Goal: Check status: Check status

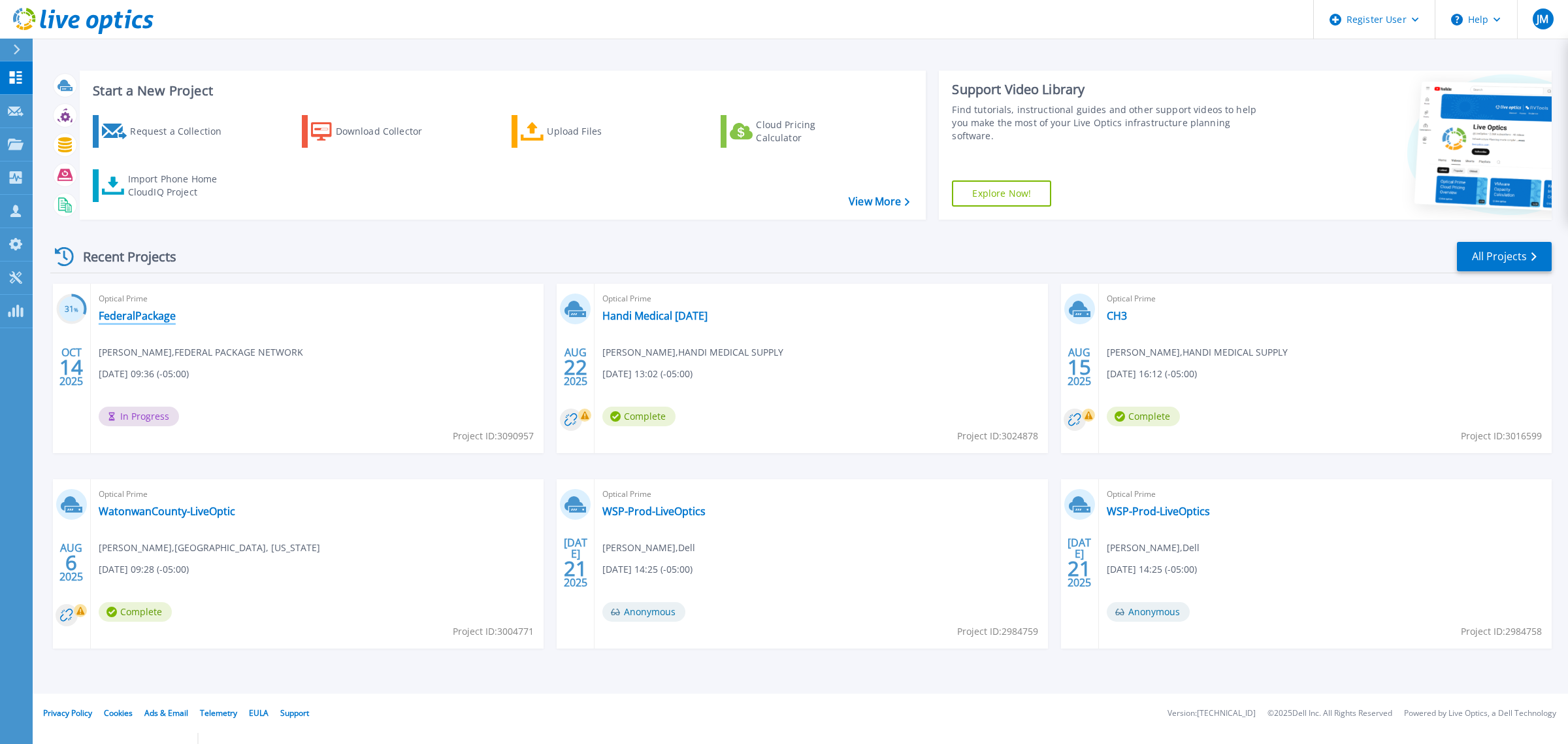
click at [145, 314] on link "FederalPackage" at bounding box center [137, 316] width 77 height 13
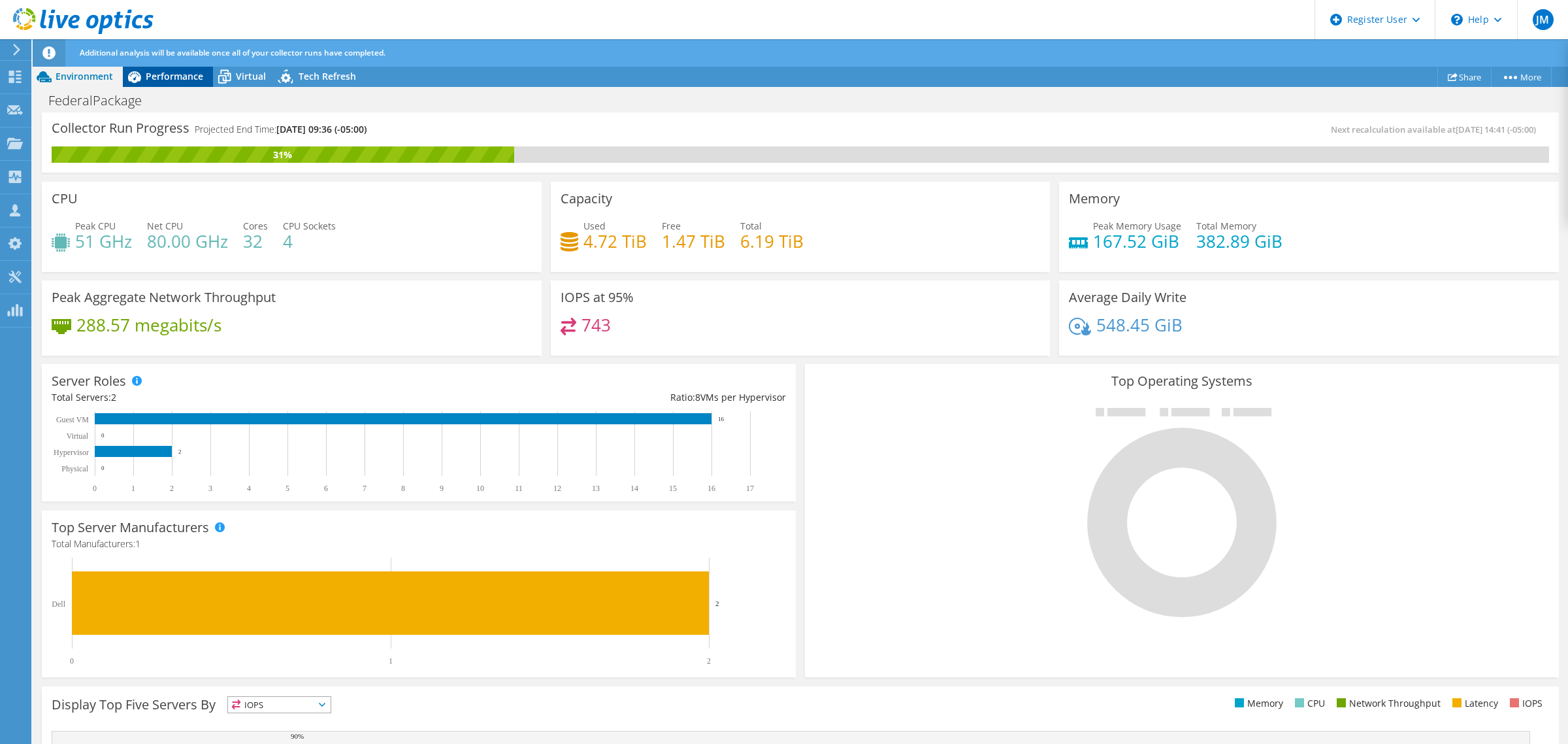
click at [191, 89] on div "FederalPackage Print" at bounding box center [801, 100] width 1536 height 24
click at [191, 82] on div "Performance" at bounding box center [168, 76] width 90 height 21
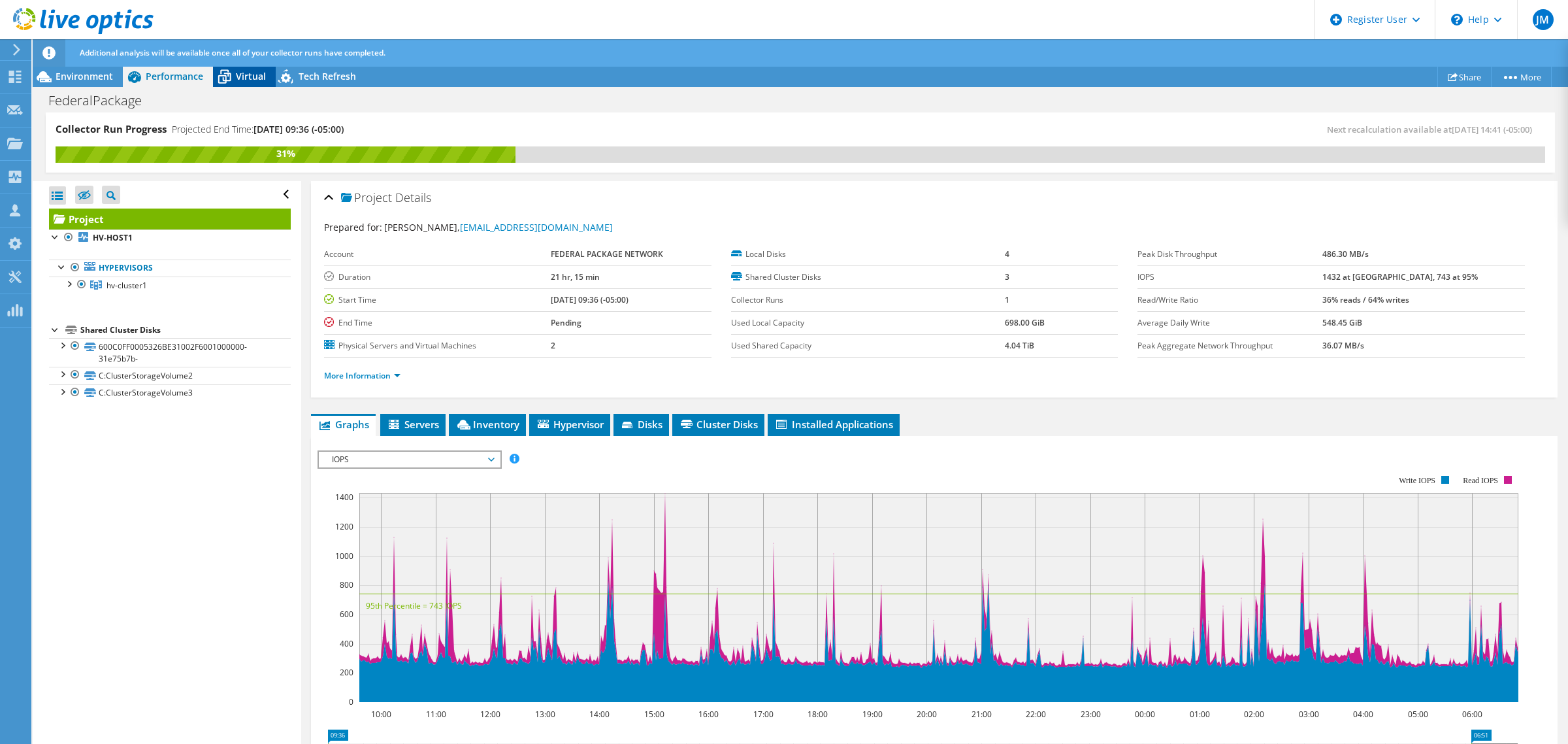
click at [237, 79] on span "Virtual" at bounding box center [251, 76] width 30 height 13
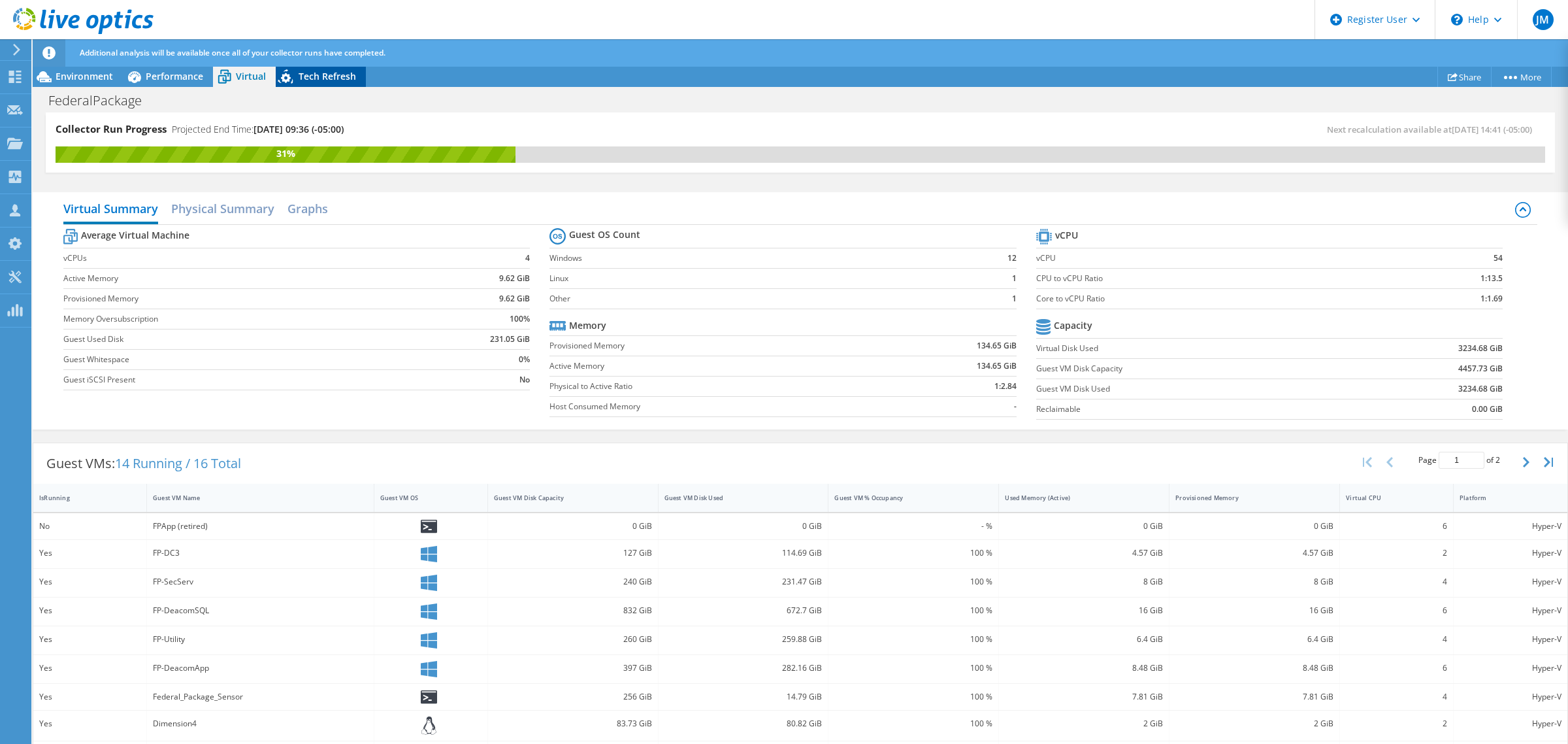
click at [298, 86] on div "Tech Refresh" at bounding box center [320, 76] width 90 height 21
